Goal: Task Accomplishment & Management: Manage account settings

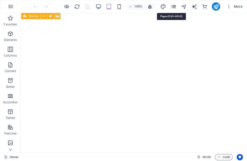
click at [176, 7] on icon "pages" at bounding box center [174, 7] width 6 height 6
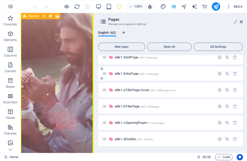
scroll to position [144, 0]
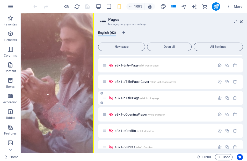
click at [133, 98] on span "eBk1-bTitlePage /ebk1-btitlepage" at bounding box center [137, 98] width 45 height 4
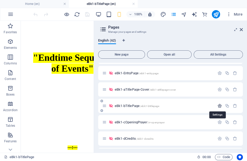
click at [220, 105] on icon "button" at bounding box center [220, 105] width 4 height 4
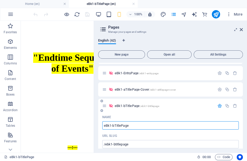
drag, startPoint x: 138, startPoint y: 126, endPoint x: 112, endPoint y: 126, distance: 26.5
click at [112, 126] on input "eBk1-bTitlePage" at bounding box center [170, 125] width 137 height 8
type input "eBk1-1-TitlePage-Cover"
type input "/ebk1-1-titlepage-cover"
type input "eBk1-1-TitlePage-Cover"
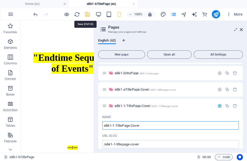
type input "eBk1-1-TitlePage-Cover"
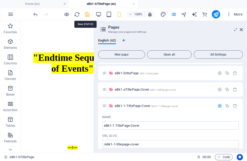
click at [87, 14] on icon "save" at bounding box center [88, 14] width 6 height 6
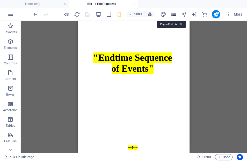
click at [175, 15] on icon "pages" at bounding box center [174, 14] width 6 height 6
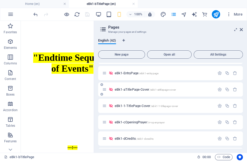
click at [139, 89] on span "eBk1-aTitlePage-Cover /ebk1-atitlepage-cover" at bounding box center [145, 89] width 61 height 4
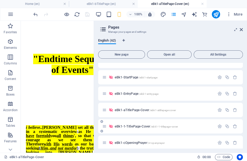
scroll to position [115, 0]
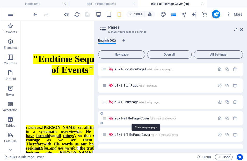
click at [144, 119] on span "eBk1-aTitlePage-Cover /ebk1-atitlepage-cover" at bounding box center [145, 118] width 61 height 4
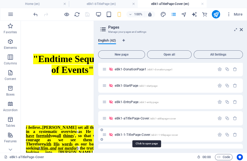
click at [138, 135] on span "eBk1-1-TitlePage-Cover /ebk1-1-titlepage-cover" at bounding box center [146, 135] width 63 height 4
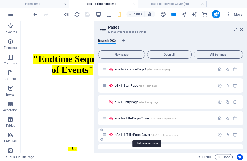
scroll to position [1, 0]
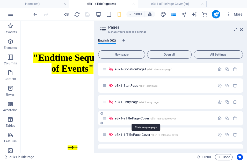
click at [139, 119] on span "eBk1-aTitlePage-Cover /ebk1-atitlepage-cover" at bounding box center [145, 118] width 61 height 4
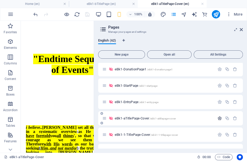
click at [219, 119] on icon "button" at bounding box center [220, 118] width 4 height 4
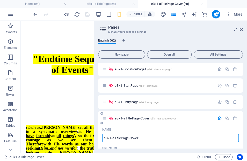
click at [113, 138] on input "eBk1-aTitlePage-Cover" at bounding box center [170, 138] width 137 height 8
type input "eBk1-2-TitlePage-Cover"
type input "/ebk1-2atitlepage-cover"
type input "eBk1-2aTitlePage-Cover"
type input "eBk1-2-TitlePage-Cover"
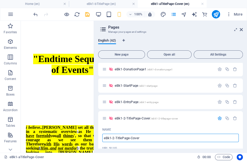
type input "/ebk1-2-titlepage-cover"
type input "eBk1-2-TitlePage-Cover"
click at [130, 138] on input "eBk1-2-TitlePage-Cover" at bounding box center [170, 138] width 137 height 8
type input "eBk1-2-TitlePage"
type input "/ebk1-2-titlepage"
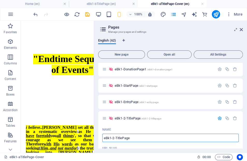
type input "eBk1-2-TitlePage"
drag, startPoint x: 132, startPoint y: 138, endPoint x: 112, endPoint y: 136, distance: 20.3
click at [112, 136] on input "eBk1-2-TitlePage" at bounding box center [170, 138] width 137 height 8
type input "eBk1-2-TitlePage"
click at [87, 15] on icon "save" at bounding box center [88, 14] width 6 height 6
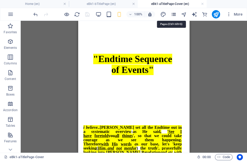
click at [174, 15] on icon "pages" at bounding box center [174, 14] width 6 height 6
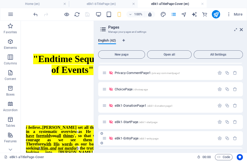
scroll to position [115, 0]
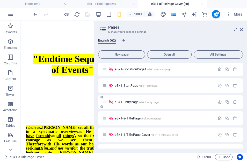
click at [133, 103] on span "eBk1-EntryPage /ebk1-entrypage" at bounding box center [137, 102] width 44 height 4
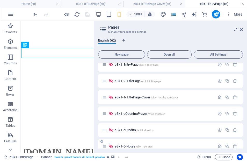
scroll to position [144, 0]
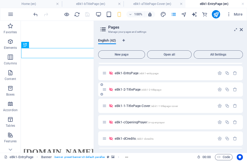
click at [136, 90] on span "eBk1-2-TitlePage /ebk1-2-titlepage" at bounding box center [138, 89] width 47 height 4
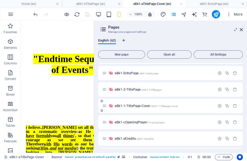
click at [134, 106] on span "eBk1-1-TitlePage-Cover /ebk1-1-titlepage-cover" at bounding box center [146, 106] width 63 height 4
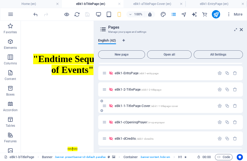
scroll to position [1, 0]
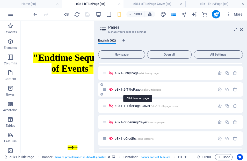
click at [135, 89] on span "eBk1-2-TitlePage /ebk1-2-titlepage" at bounding box center [138, 89] width 47 height 4
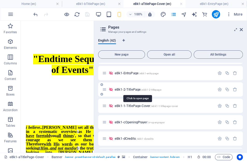
scroll to position [0, 0]
click at [142, 107] on span "eBk1-1-TitlePage-Cover /ebk1-1-titlepage-cover" at bounding box center [146, 106] width 63 height 4
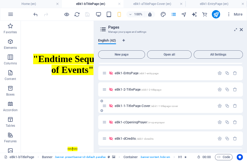
scroll to position [1, 0]
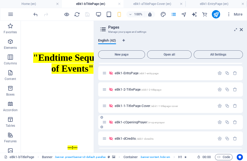
click at [137, 123] on div "eBk1-cOpeningPrayer /rr-openprayer" at bounding box center [158, 122] width 113 height 6
click at [135, 122] on span "eBk1-cOpeningPrayer /rr-openprayer" at bounding box center [140, 122] width 50 height 4
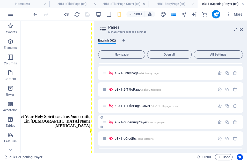
scroll to position [0, 0]
click at [136, 123] on span "eBk1-cOpeningPrayer /rr-openprayer" at bounding box center [140, 122] width 50 height 4
click at [220, 121] on icon "button" at bounding box center [220, 122] width 4 height 4
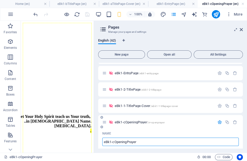
drag, startPoint x: 137, startPoint y: 141, endPoint x: 112, endPoint y: 143, distance: 25.0
click at [112, 143] on input "eBk1-cOpeningPrayer" at bounding box center [170, 141] width 137 height 8
type input "eBk1-3-Opening Prayer"
click at [128, 142] on input "eBk1-3-Opening Prayer" at bounding box center [170, 141] width 137 height 8
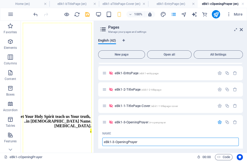
type input "eBk1-3-OpeningPrayer"
drag, startPoint x: 20, startPoint y: 68, endPoint x: 87, endPoint y: 15, distance: 85.6
click at [87, 15] on icon "save" at bounding box center [88, 14] width 6 height 6
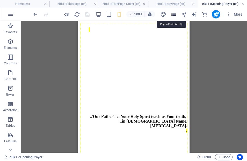
click at [174, 14] on icon "pages" at bounding box center [174, 14] width 6 height 6
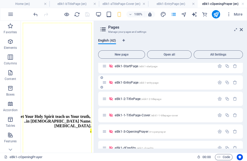
scroll to position [144, 0]
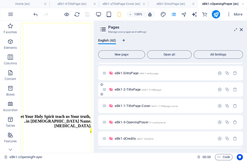
click at [123, 90] on span "eBk1-2-TitlePage /ebk1-2-titlepage" at bounding box center [138, 89] width 47 height 4
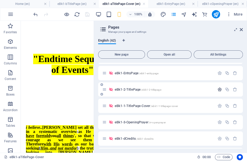
click at [218, 88] on icon "button" at bounding box center [220, 89] width 4 height 4
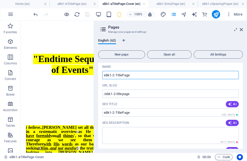
scroll to position [173, 0]
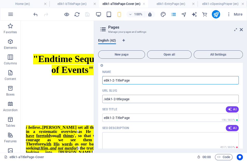
type input "eBk1-2-TitlePage"
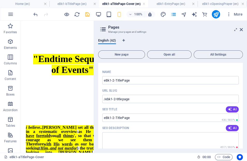
click at [87, 15] on icon "save" at bounding box center [88, 14] width 6 height 6
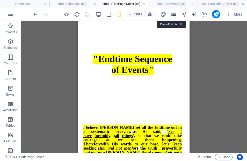
click at [175, 15] on icon "pages" at bounding box center [174, 14] width 6 height 6
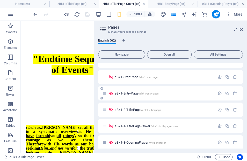
scroll to position [144, 0]
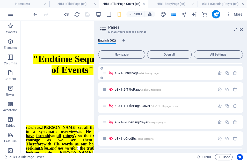
click at [133, 72] on span "eBk1-EntryPage /ebk1-entrypage" at bounding box center [137, 73] width 44 height 4
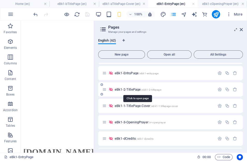
click at [135, 89] on span "eBk1-2-TitlePage /ebk1-2-titlepage" at bounding box center [138, 89] width 47 height 4
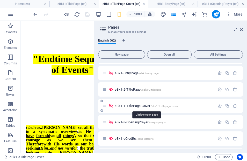
click at [135, 105] on span "eBk1-1-TitlePage-Cover /ebk1-1-titlepage-cover" at bounding box center [146, 106] width 63 height 4
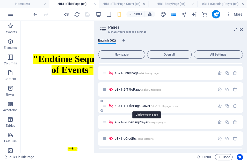
scroll to position [1, 0]
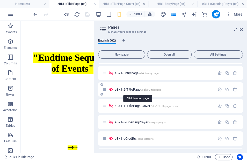
click at [134, 89] on span "eBk1-2-TitlePage /ebk1-2-titlepage" at bounding box center [138, 89] width 47 height 4
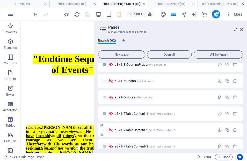
scroll to position [173, 0]
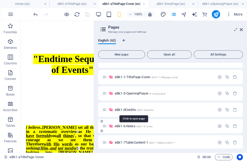
click at [132, 110] on span "eBk1-dCredits /ebk1-dcredits" at bounding box center [134, 110] width 39 height 4
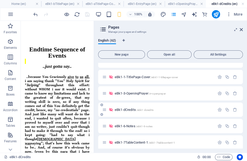
scroll to position [0, 0]
click at [219, 111] on icon "button" at bounding box center [220, 109] width 4 height 4
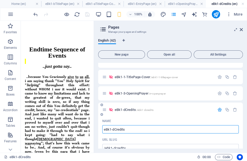
drag, startPoint x: 112, startPoint y: 129, endPoint x: 116, endPoint y: 131, distance: 5.1
click at [112, 129] on input "eBk1-dCredits" at bounding box center [170, 129] width 137 height 8
type input "eBk1-4-Credits"
type input "/ebk1-4dcredits"
type input "eBk1-4dCredits"
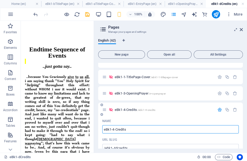
type input "eBk1-4-Credits"
type input "/ebk1-4-credits"
type input "eBk1-4-Credits"
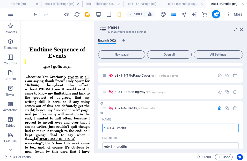
scroll to position [144, 0]
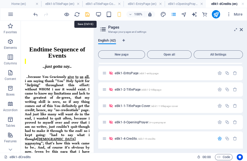
type input "eBk1-4-Credits"
drag, startPoint x: 87, startPoint y: 14, endPoint x: 72, endPoint y: 52, distance: 41.2
click at [87, 14] on icon "save" at bounding box center [88, 14] width 6 height 6
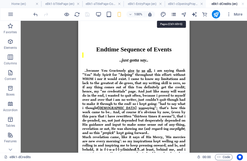
click at [174, 15] on icon "pages" at bounding box center [174, 14] width 6 height 6
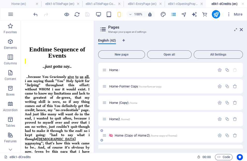
click at [118, 120] on span "Home2 /home2" at bounding box center [119, 119] width 21 height 4
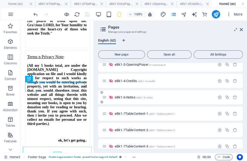
scroll to position [173, 0]
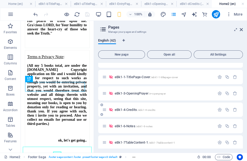
click at [134, 109] on span "eBk1-4-Credits /ebk1-4-credits" at bounding box center [135, 110] width 41 height 4
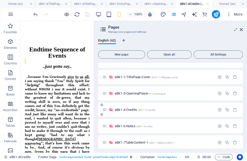
scroll to position [0, 0]
click at [133, 110] on span "eBk1-4-Credits /ebk1-4-credits" at bounding box center [135, 110] width 41 height 4
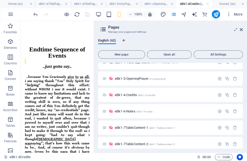
scroll to position [185, 0]
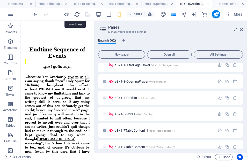
click at [77, 14] on icon "reload" at bounding box center [77, 14] width 6 height 6
